Goal: Task Accomplishment & Management: Use online tool/utility

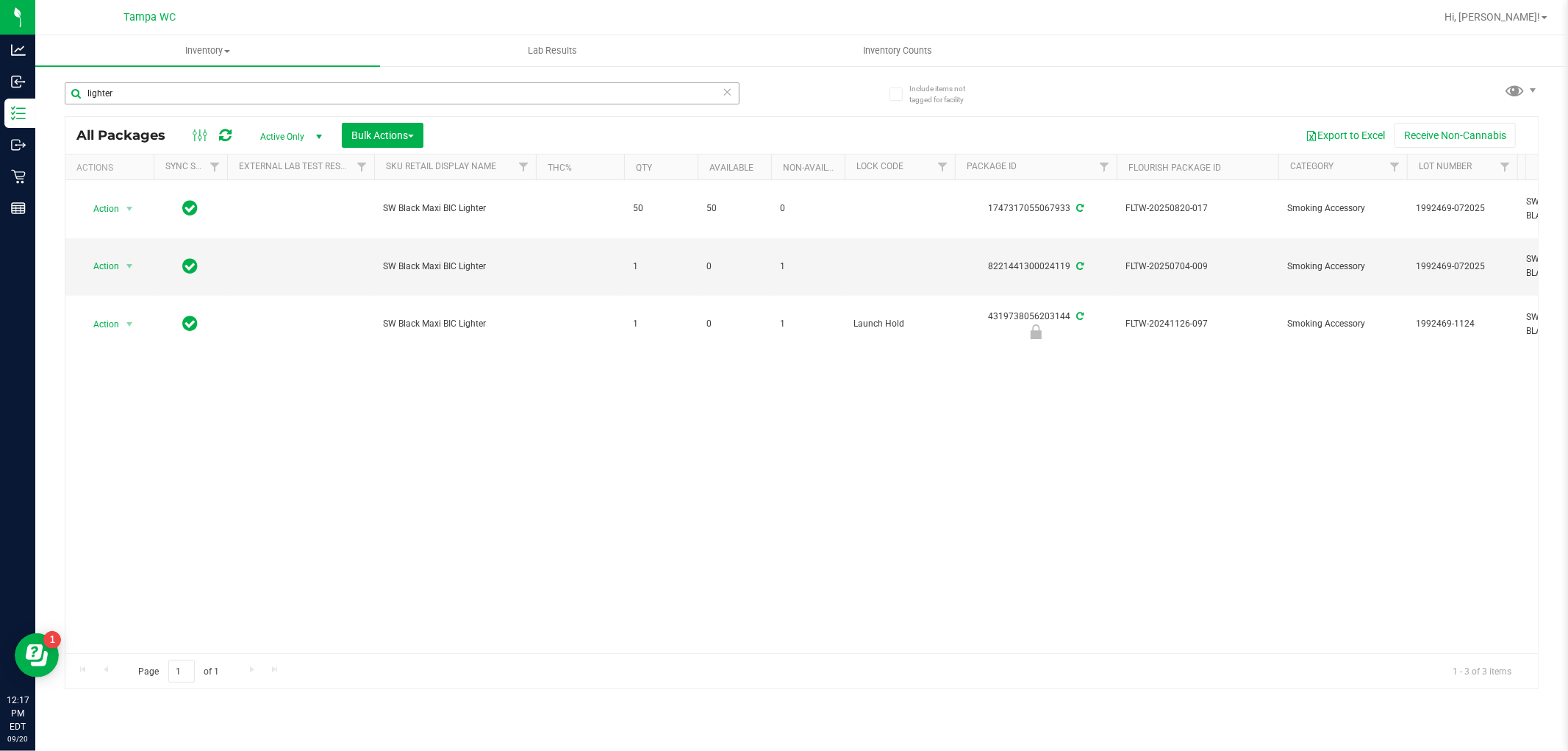
drag, startPoint x: 181, startPoint y: 104, endPoint x: 189, endPoint y: 90, distance: 16.1
click at [186, 99] on div "lighter" at bounding box center [402, 99] width 675 height 34
click at [189, 90] on input "lighter" at bounding box center [402, 93] width 675 height 22
click at [187, 91] on input "lighter" at bounding box center [402, 93] width 675 height 22
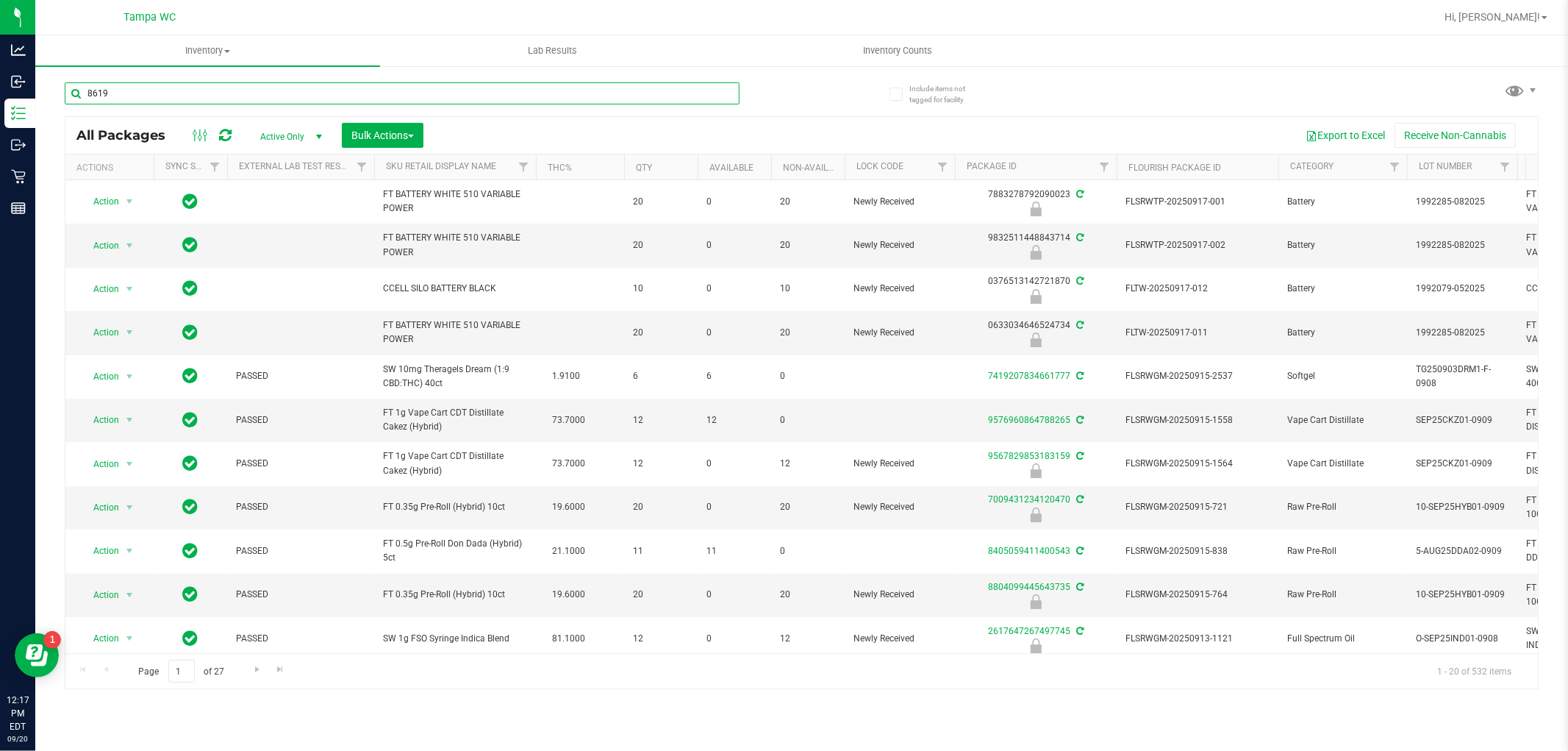
type input "8619"
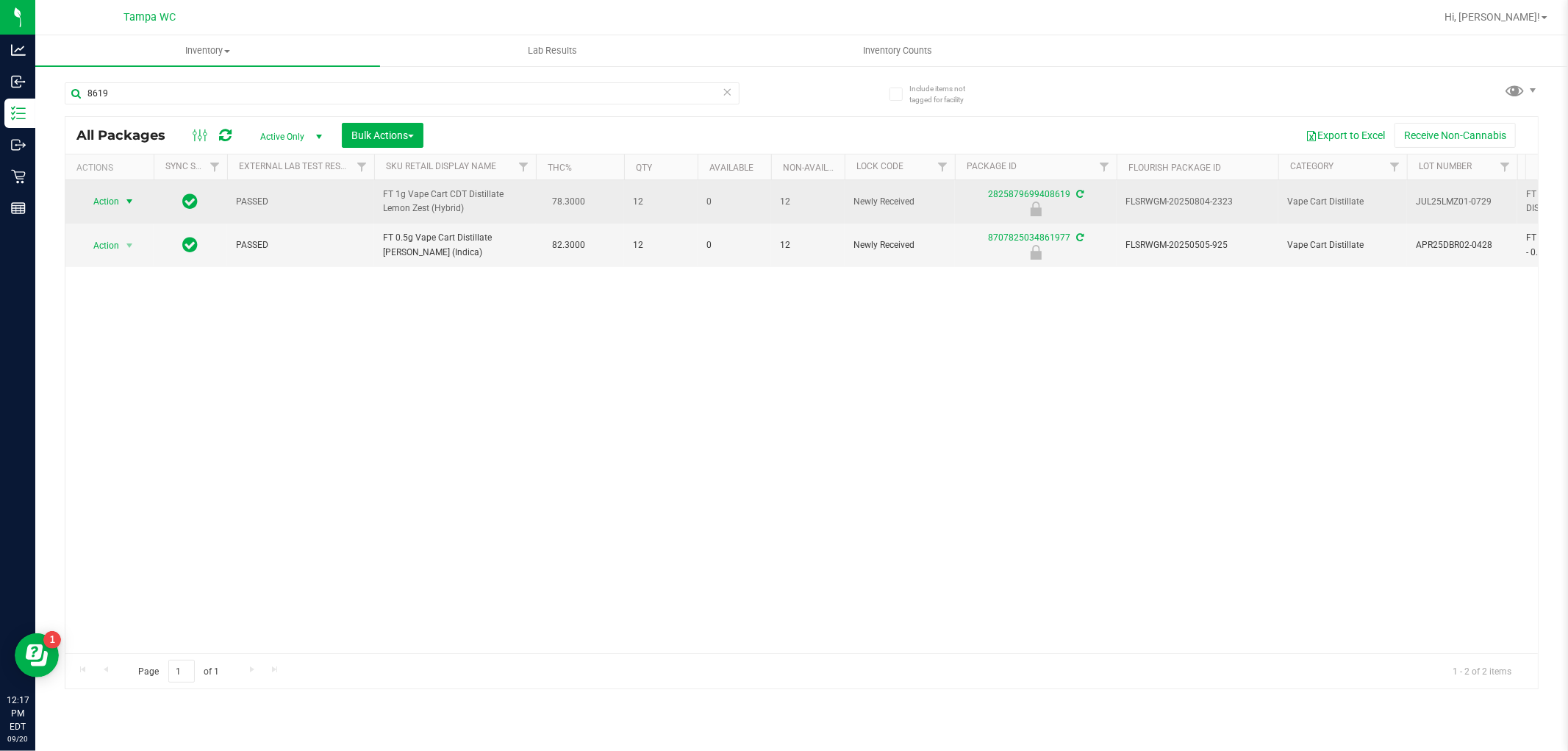
drag, startPoint x: 125, startPoint y: 211, endPoint x: 135, endPoint y: 211, distance: 10.0
click at [124, 207] on span "select" at bounding box center [129, 201] width 11 height 11
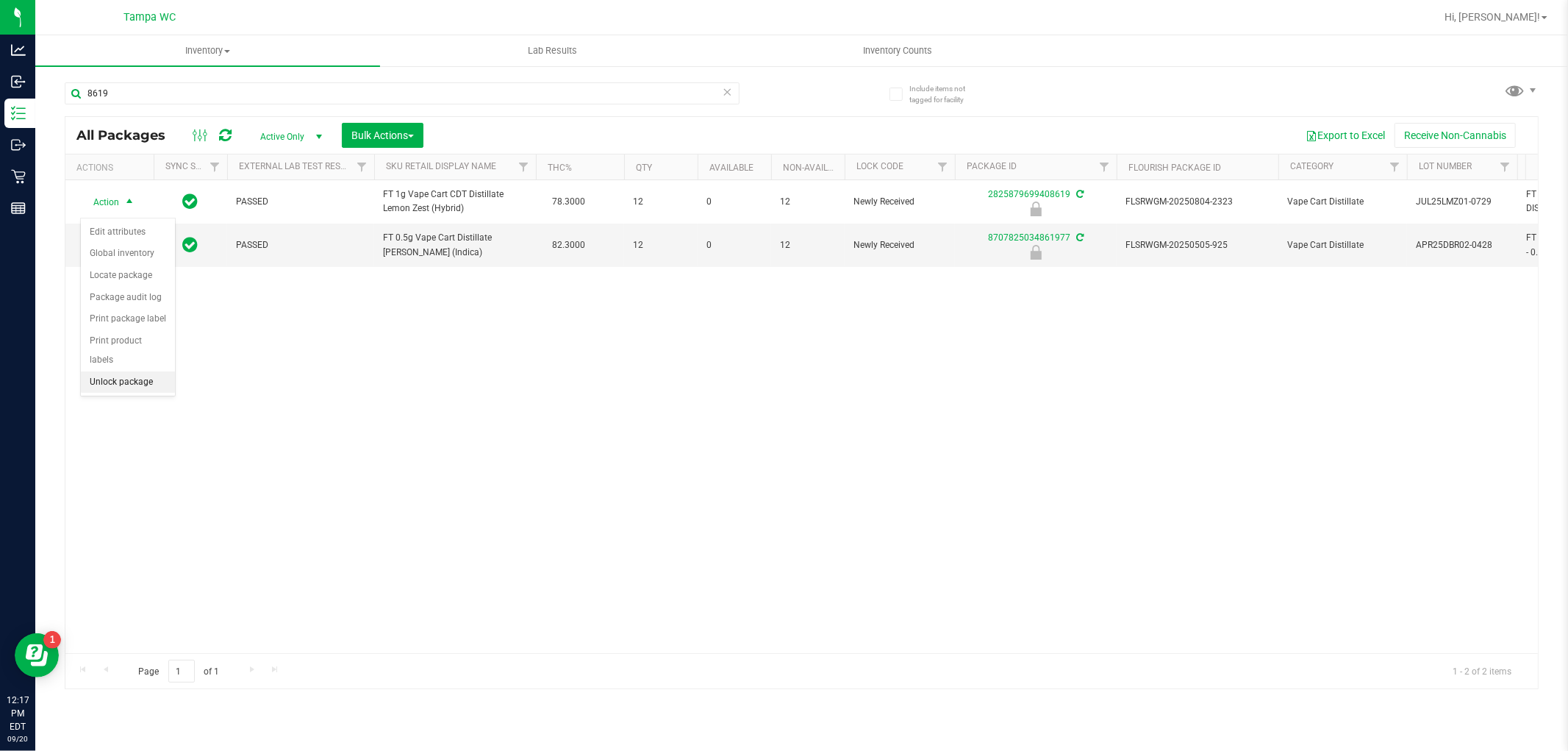
click at [140, 381] on li "Unlock package" at bounding box center [127, 382] width 94 height 22
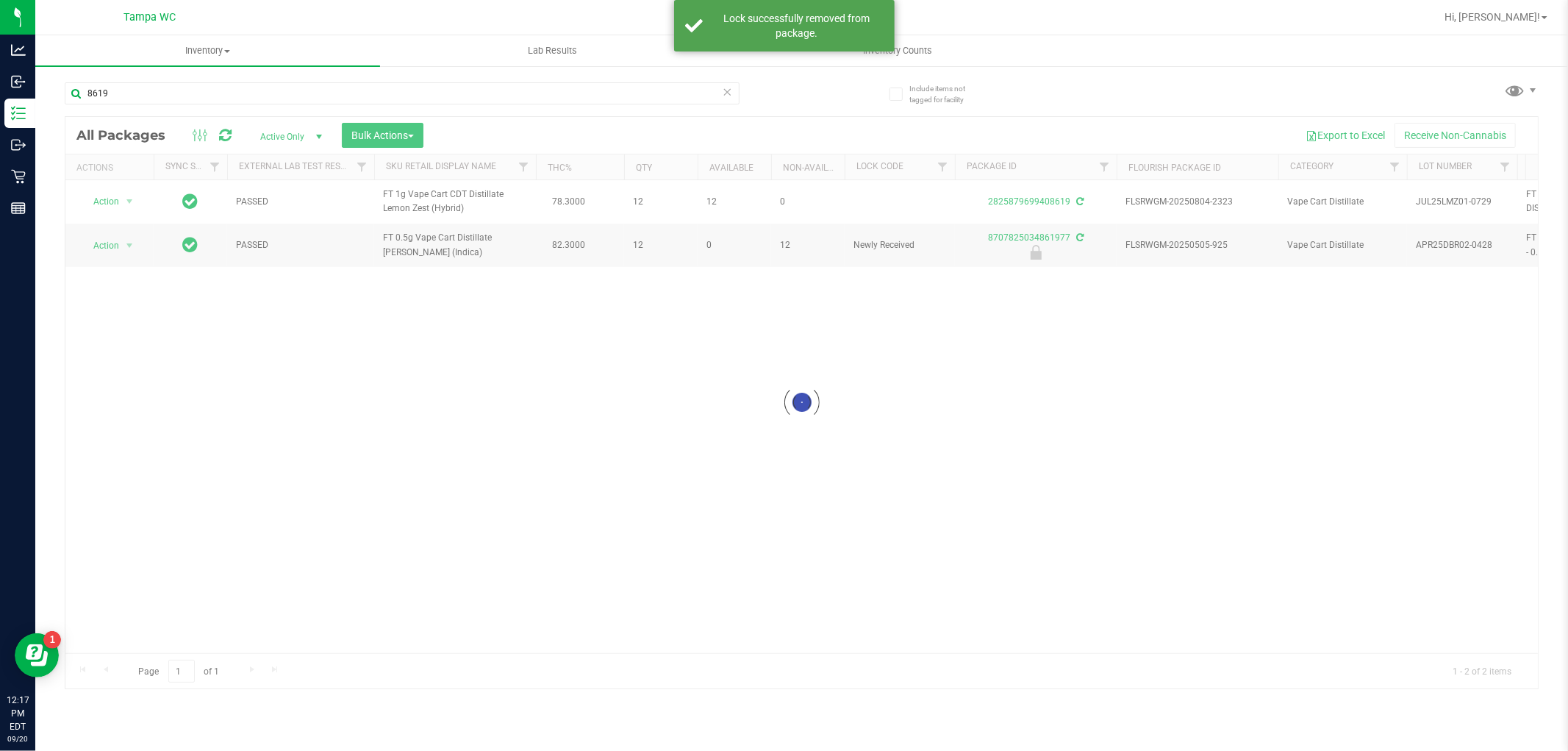
drag, startPoint x: 643, startPoint y: 380, endPoint x: 643, endPoint y: 502, distance: 122.0
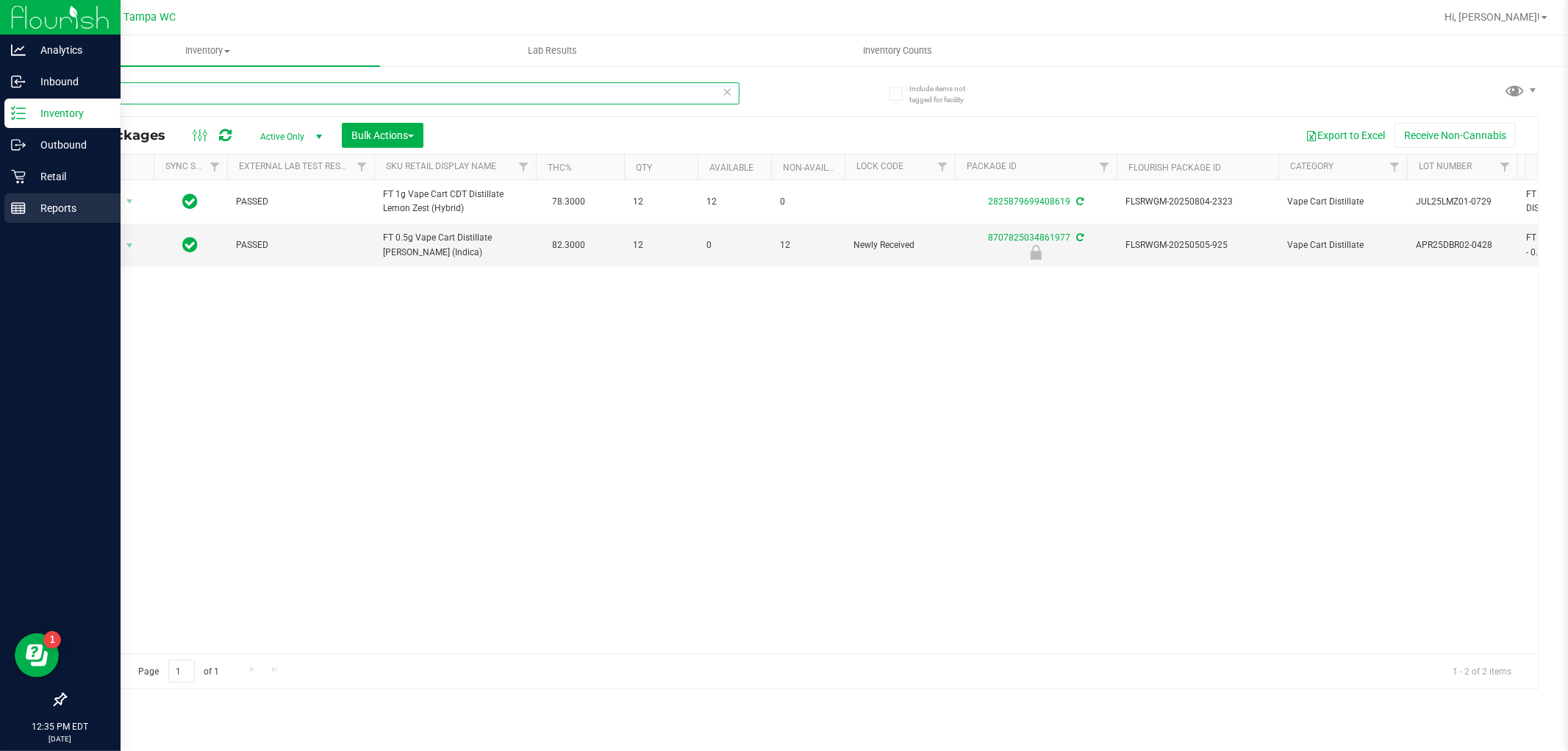
drag, startPoint x: 168, startPoint y: 94, endPoint x: 1, endPoint y: 203, distance: 199.4
click at [0, 203] on div "Analytics Inbound Inventory Outbound Retail Reports 12:35 PM EDT [DATE] 09/20 T…" at bounding box center [784, 375] width 1568 height 751
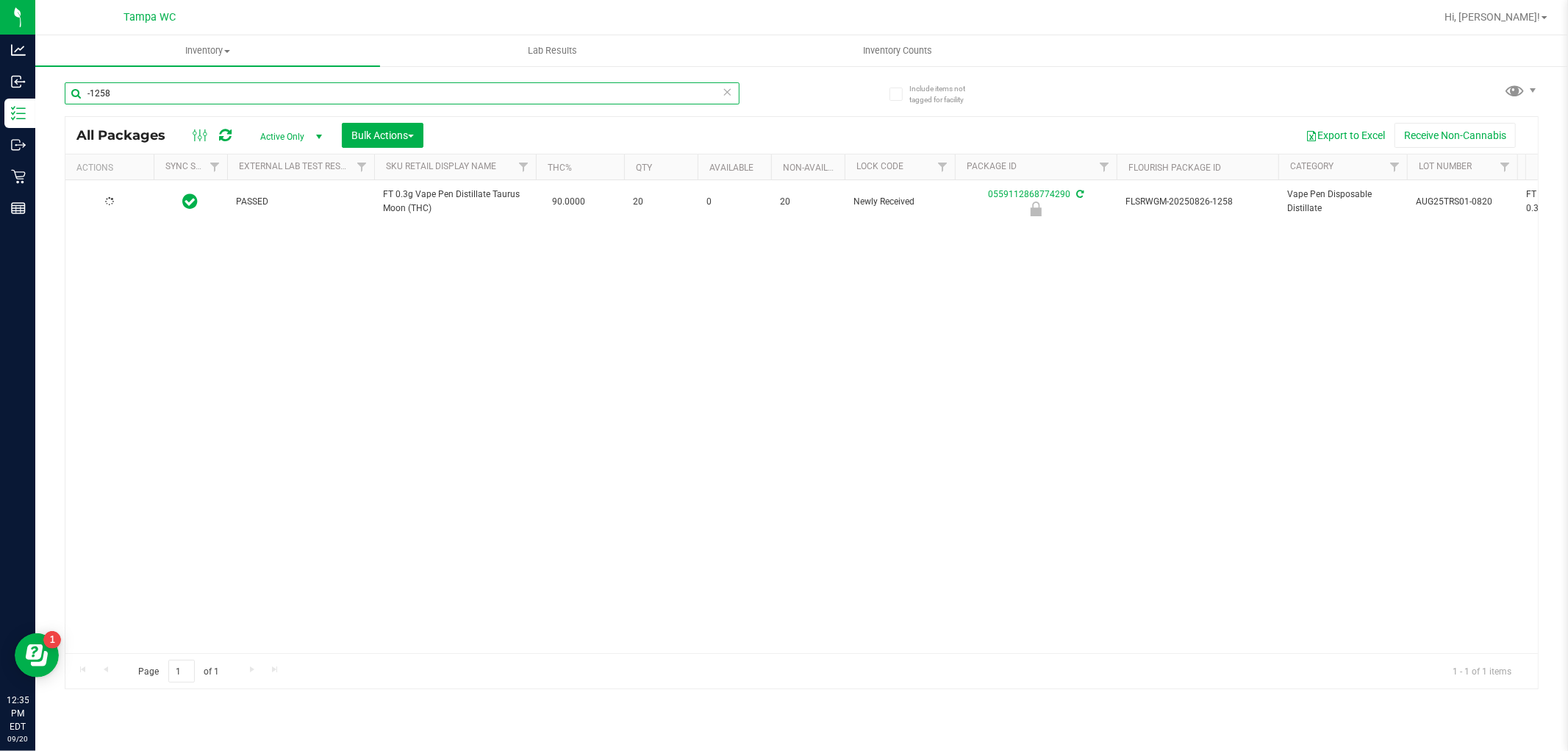
type input "-1258"
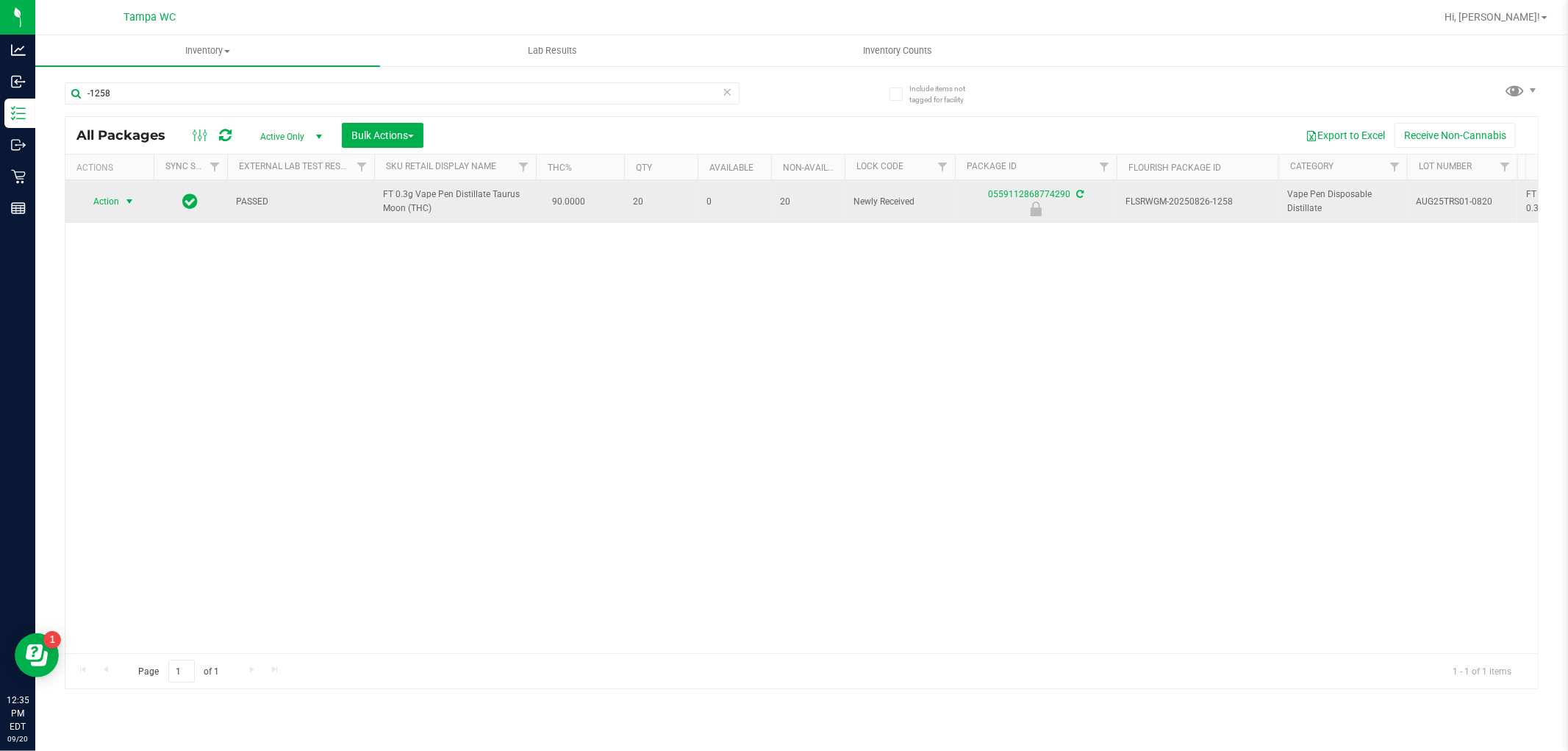
click at [108, 197] on span "Action" at bounding box center [100, 201] width 40 height 20
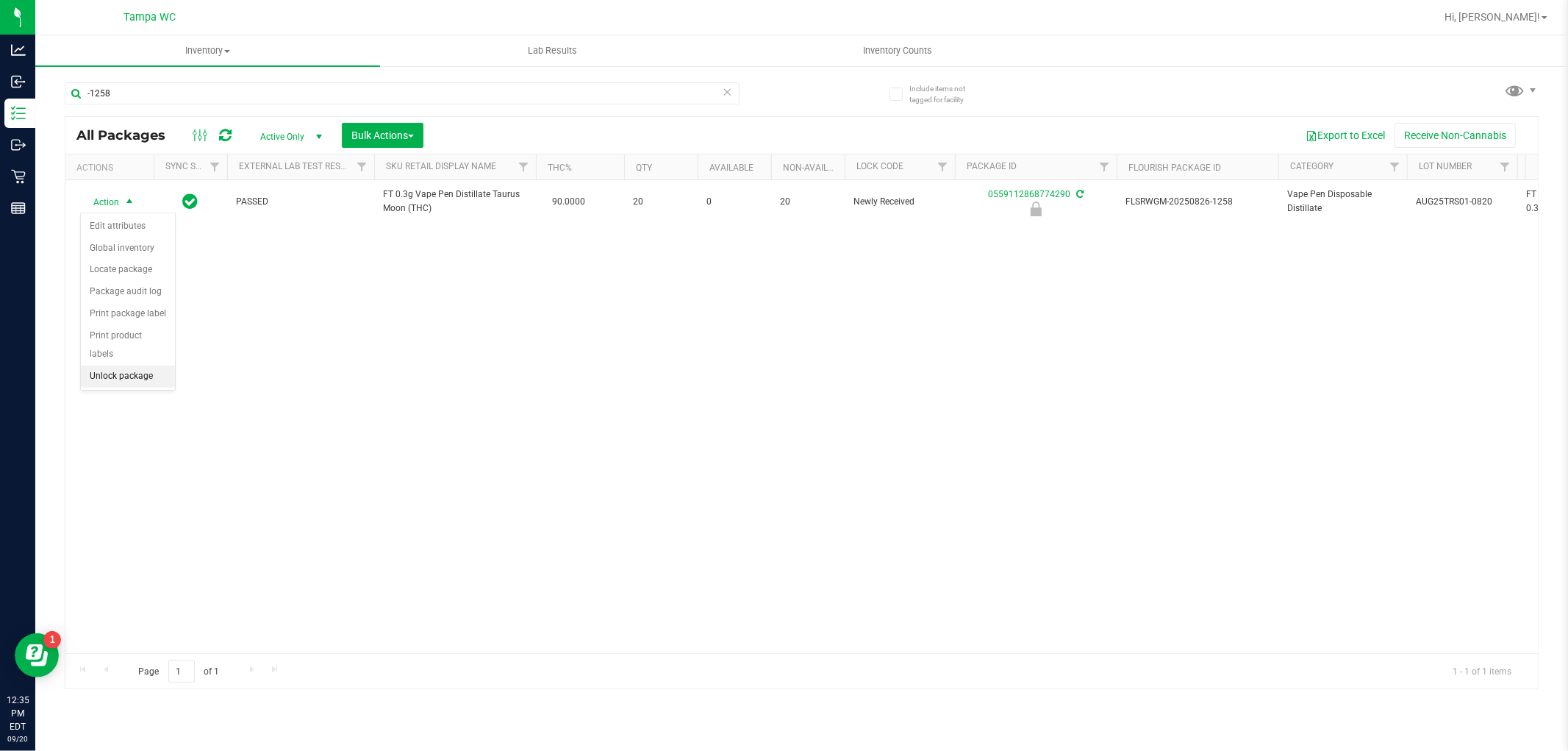
click at [119, 385] on li "Unlock package" at bounding box center [127, 376] width 94 height 22
